Goal: Transaction & Acquisition: Purchase product/service

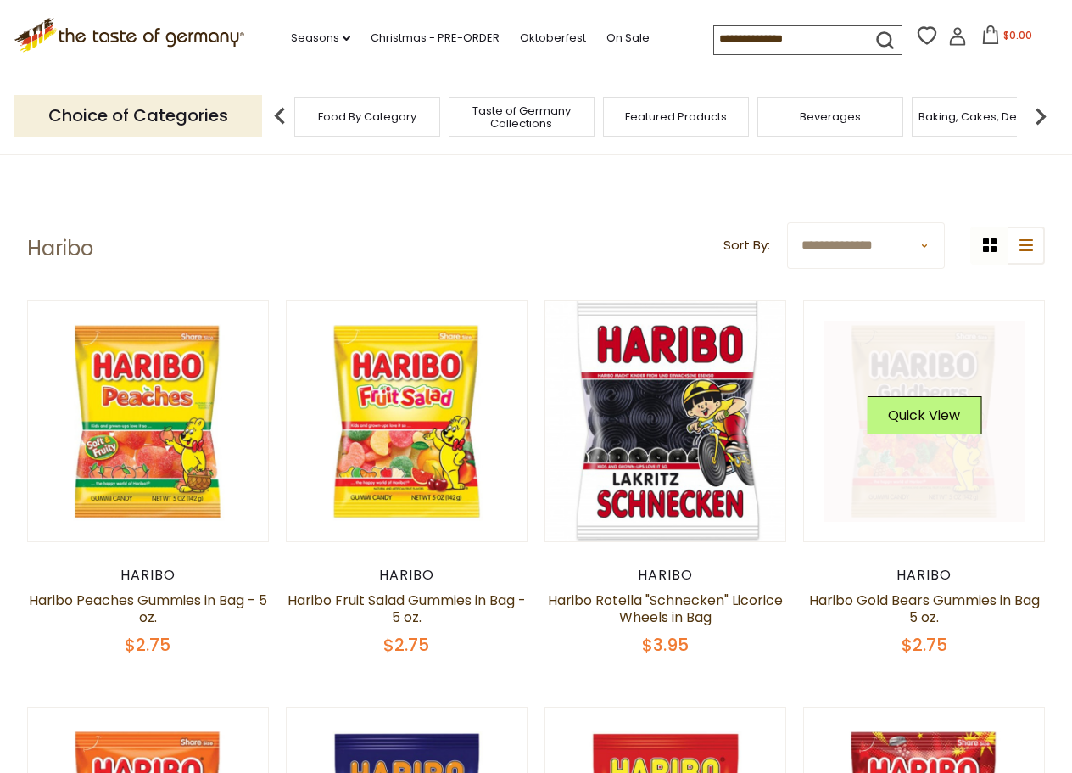
click at [801, 399] on button "Quick View" at bounding box center [924, 415] width 115 height 38
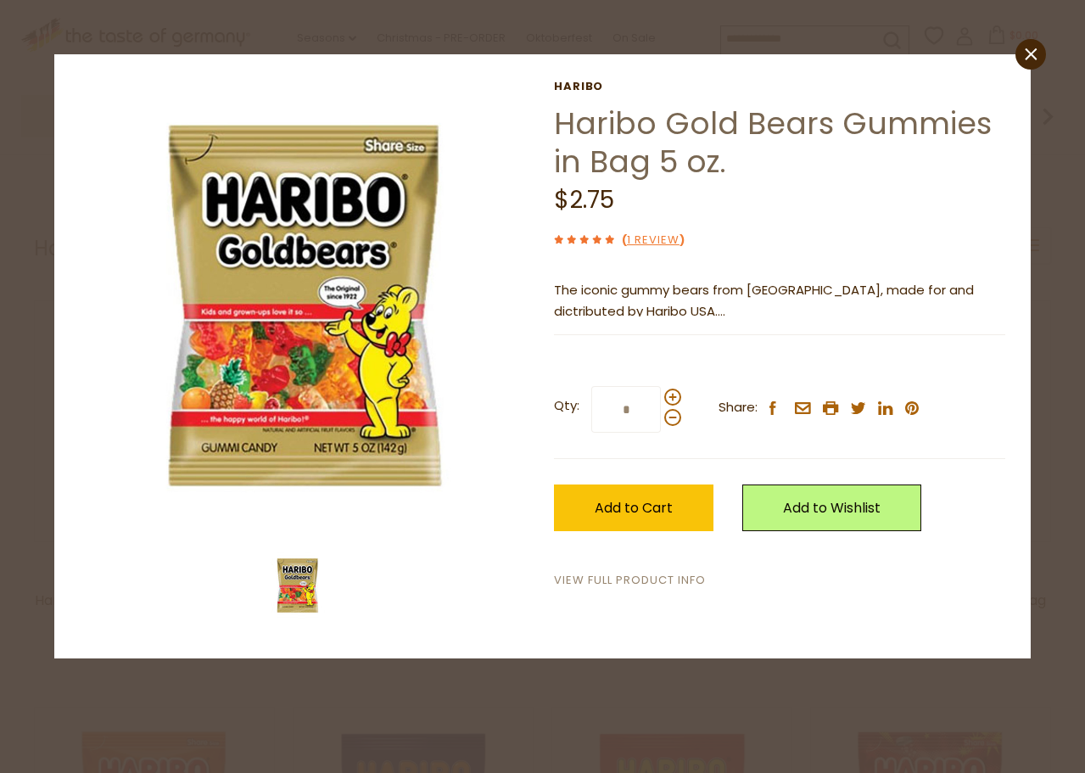
click at [629, 576] on link "View Full Product Info" at bounding box center [630, 581] width 152 height 18
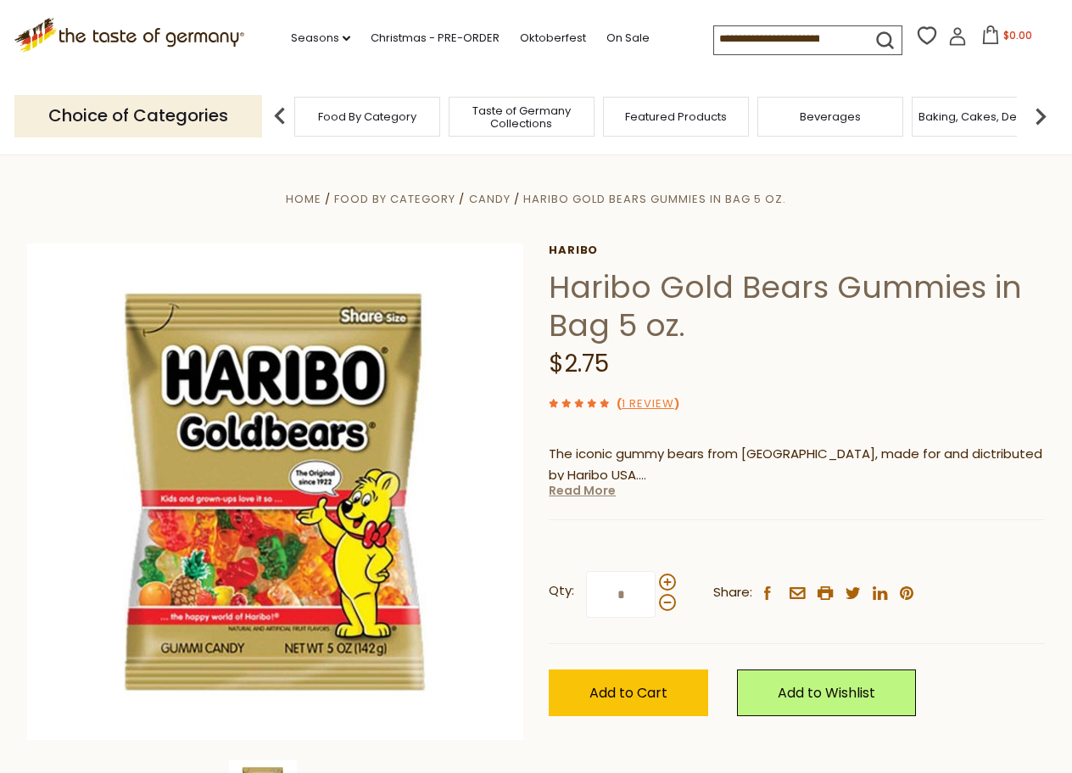
click at [569, 490] on link "Read More" at bounding box center [582, 490] width 67 height 17
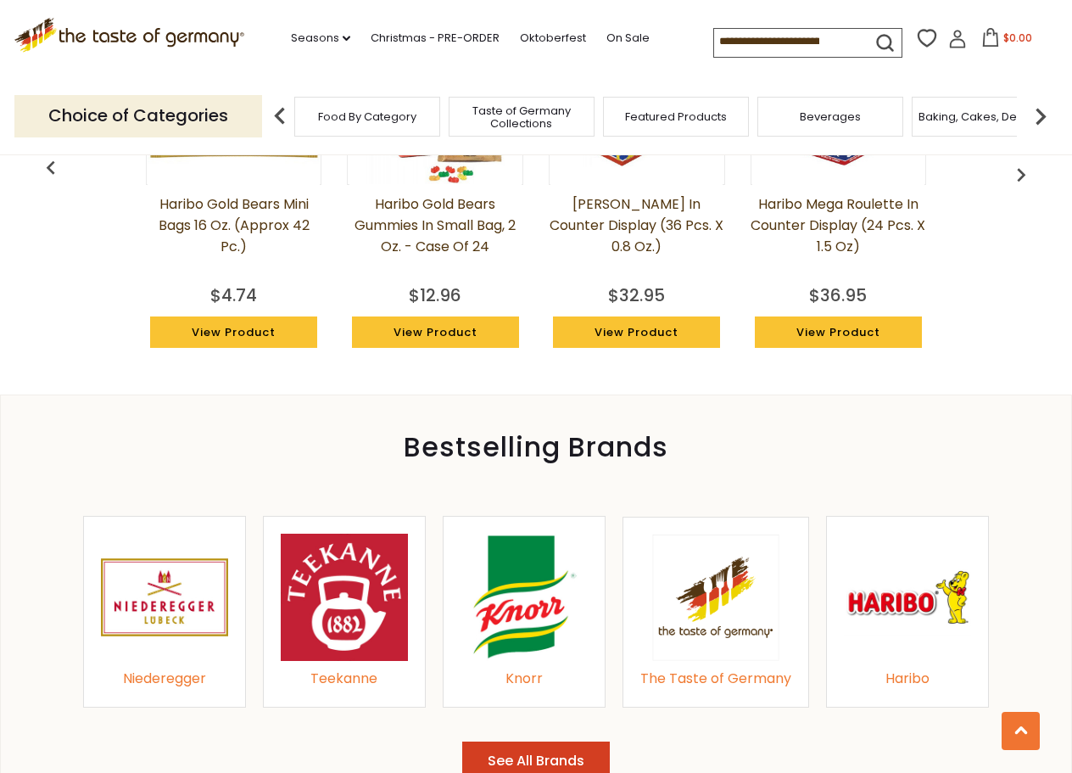
scroll to position [1951, 0]
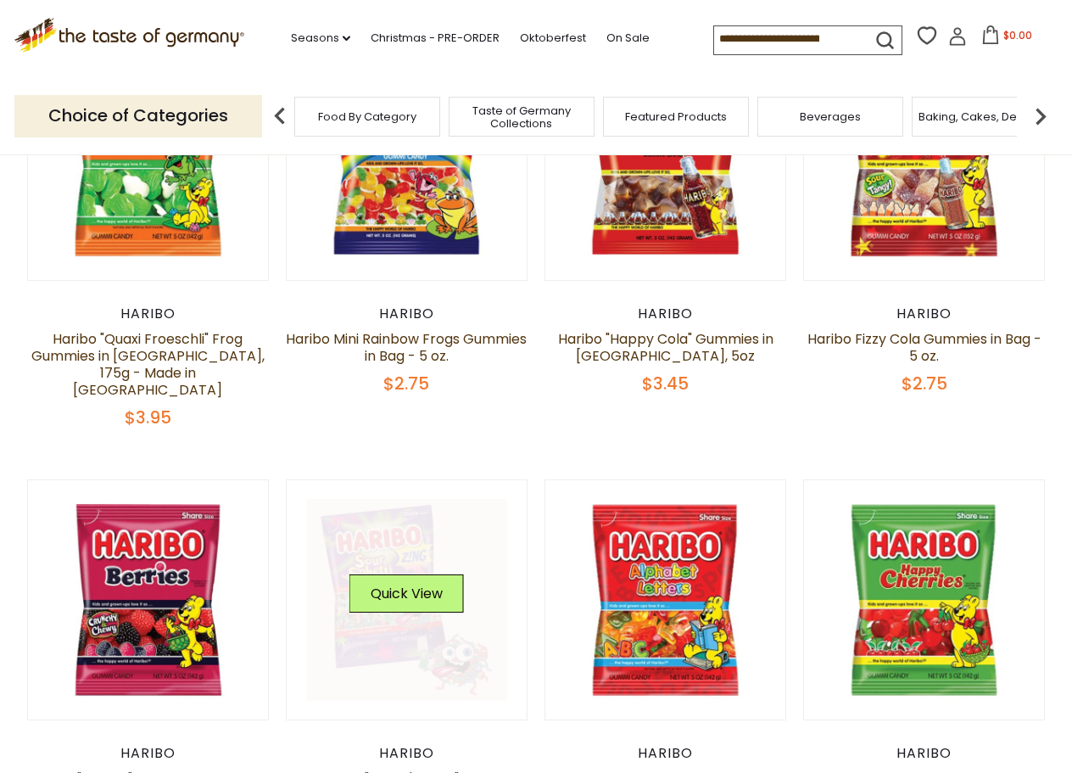
scroll to position [679, 0]
